Goal: Find specific page/section: Find specific page/section

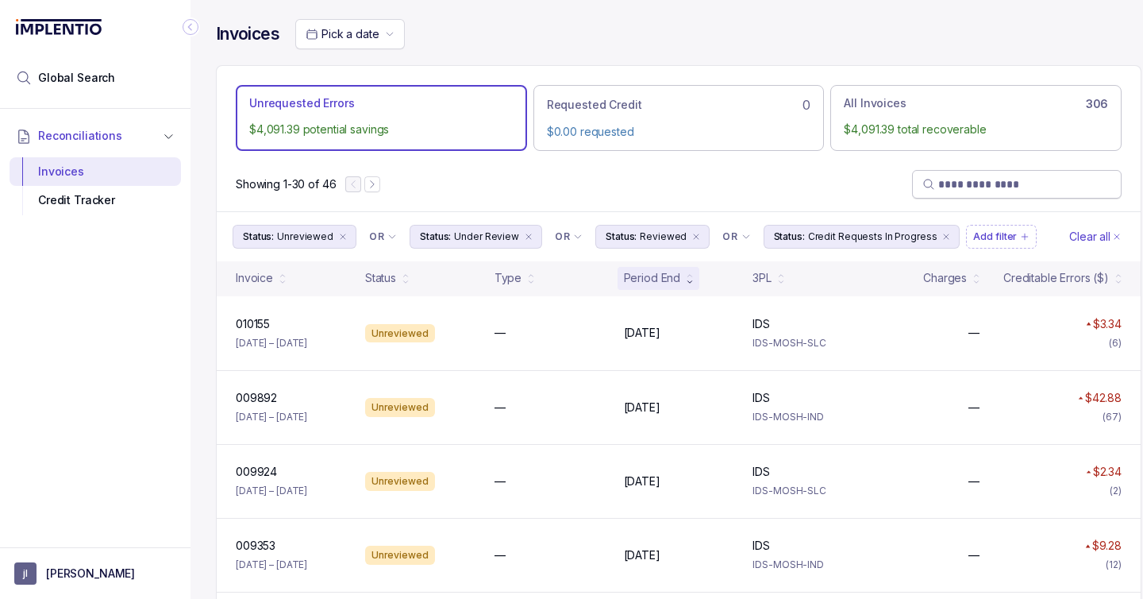
click at [981, 185] on input "search" at bounding box center [1025, 184] width 173 height 16
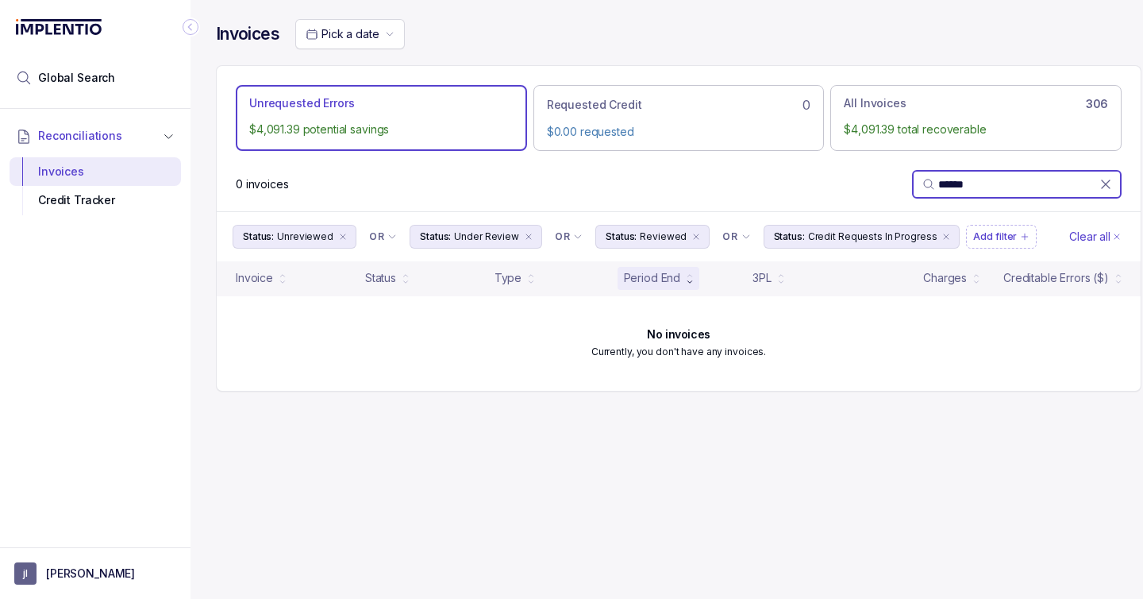
drag, startPoint x: 950, startPoint y: 184, endPoint x: 899, endPoint y: 184, distance: 50.8
click at [908, 184] on div "0 invoices ******" at bounding box center [679, 184] width 924 height 54
type input "****"
click at [942, 237] on icon "remove content" at bounding box center [947, 237] width 10 height 10
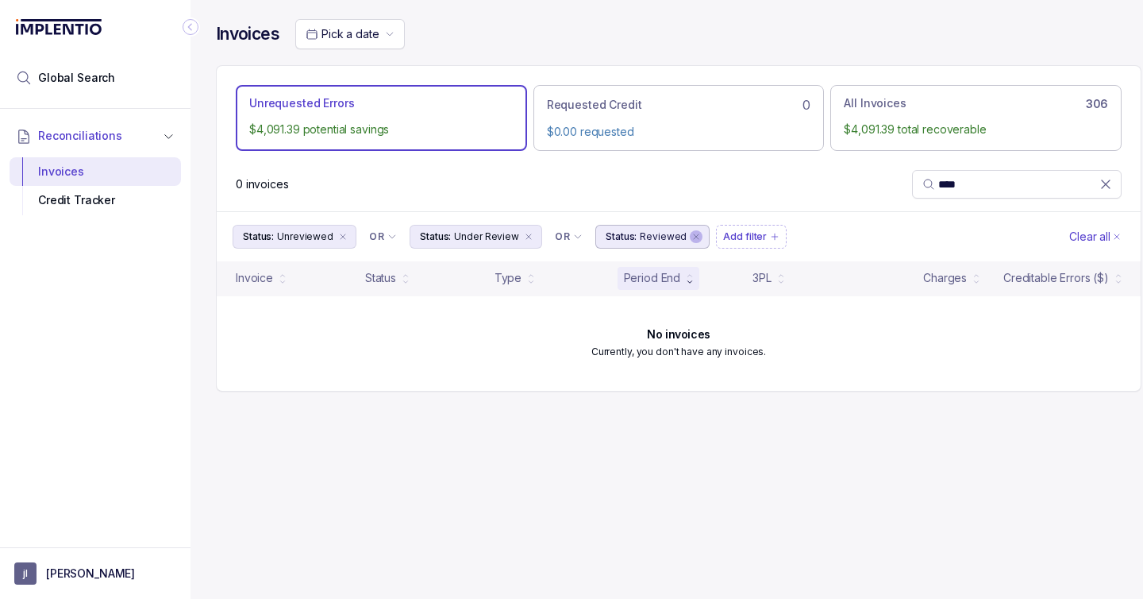
click at [692, 234] on icon "remove content" at bounding box center [697, 237] width 10 height 10
click at [524, 236] on icon "remove content" at bounding box center [529, 237] width 10 height 10
click at [342, 238] on icon "remove content" at bounding box center [343, 237] width 10 height 10
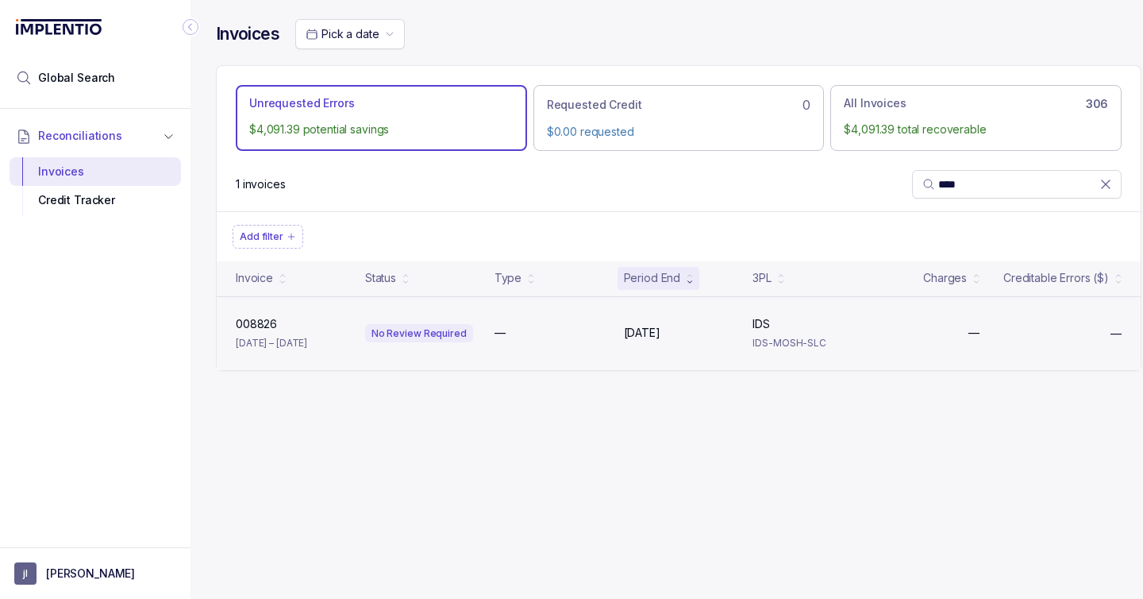
click at [530, 339] on div "—" at bounding box center [550, 333] width 110 height 16
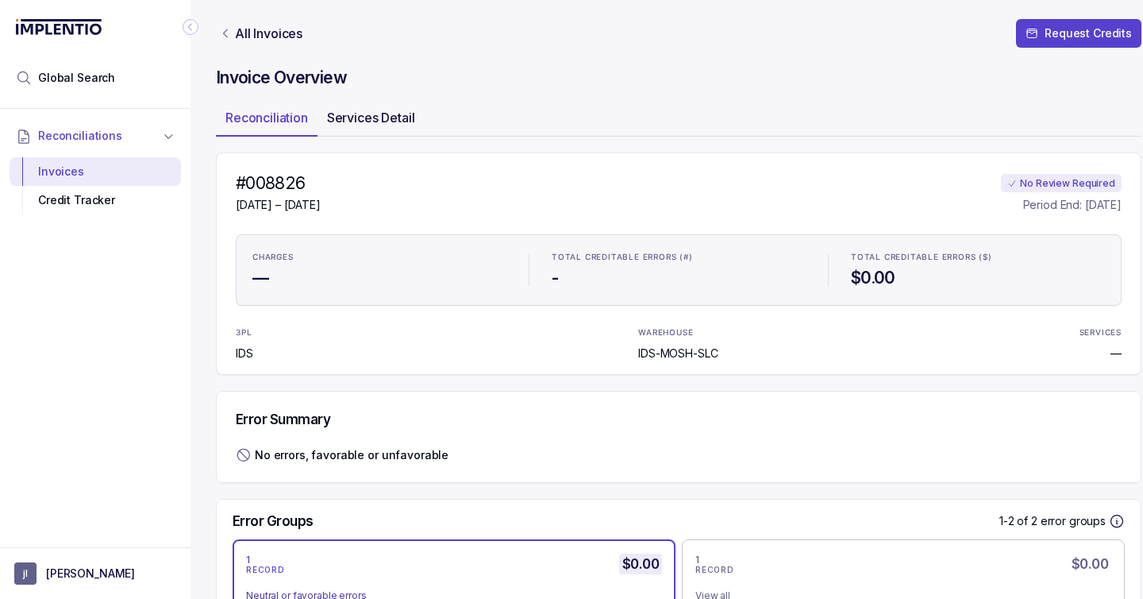
click at [380, 121] on p "Services Detail" at bounding box center [371, 117] width 88 height 19
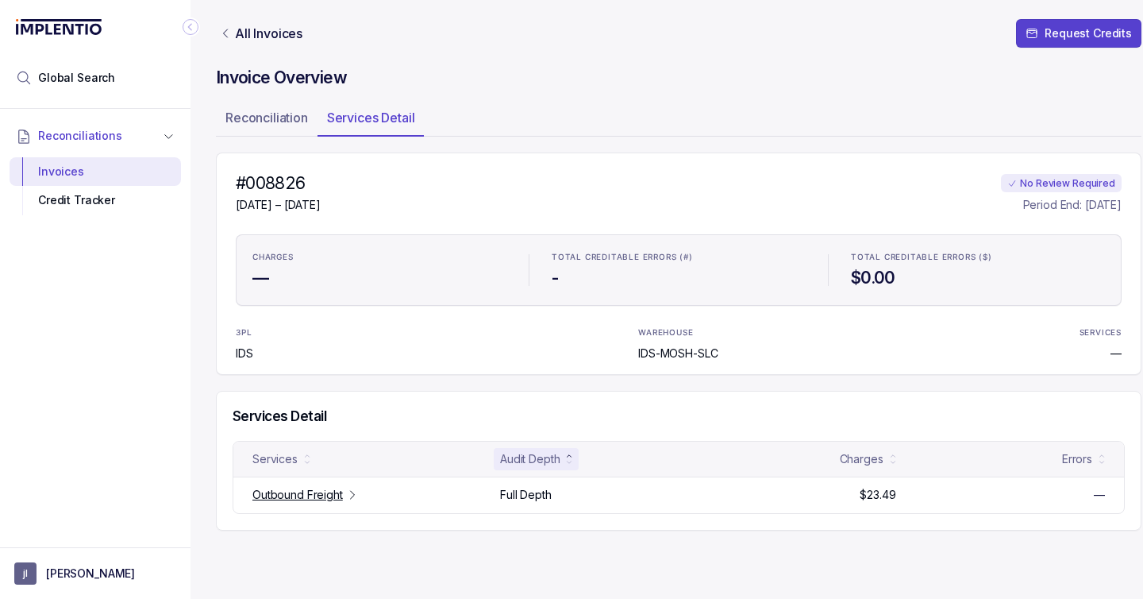
click at [407, 114] on p "Services Detail" at bounding box center [371, 117] width 88 height 19
click at [300, 495] on p "Outbound Freight" at bounding box center [298, 495] width 91 height 16
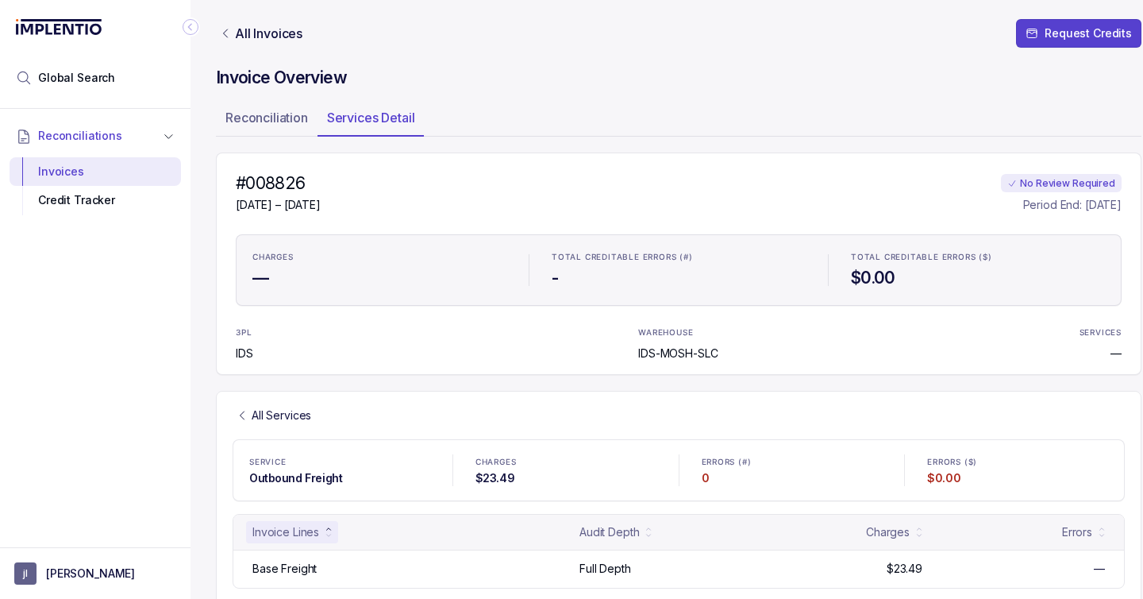
scroll to position [25, 0]
